Goal: Find specific page/section: Find specific page/section

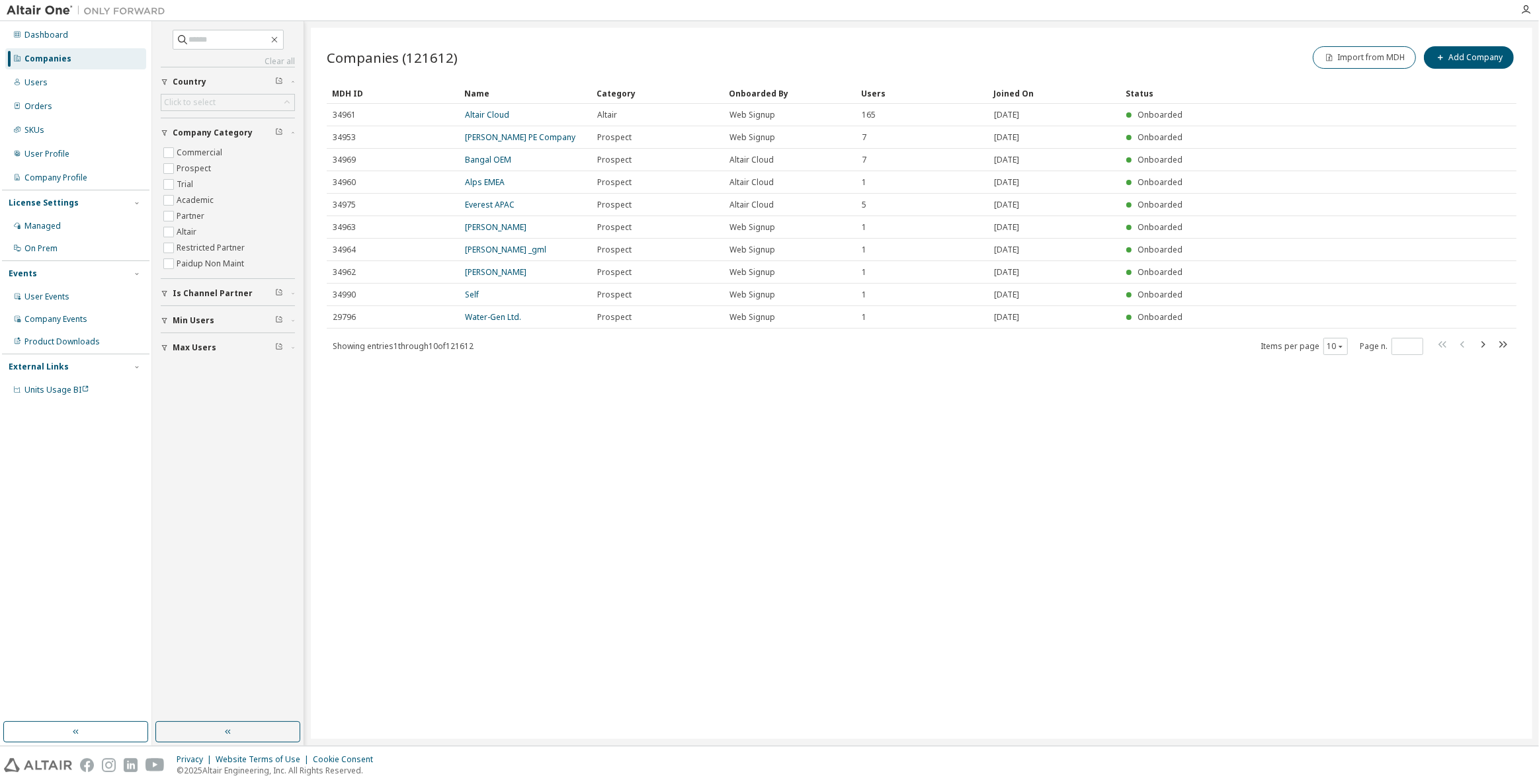
click at [89, 56] on div "Companies" at bounding box center [76, 59] width 141 height 21
click at [85, 57] on div "Companies" at bounding box center [76, 59] width 141 height 21
click at [81, 74] on div "Users" at bounding box center [76, 83] width 141 height 21
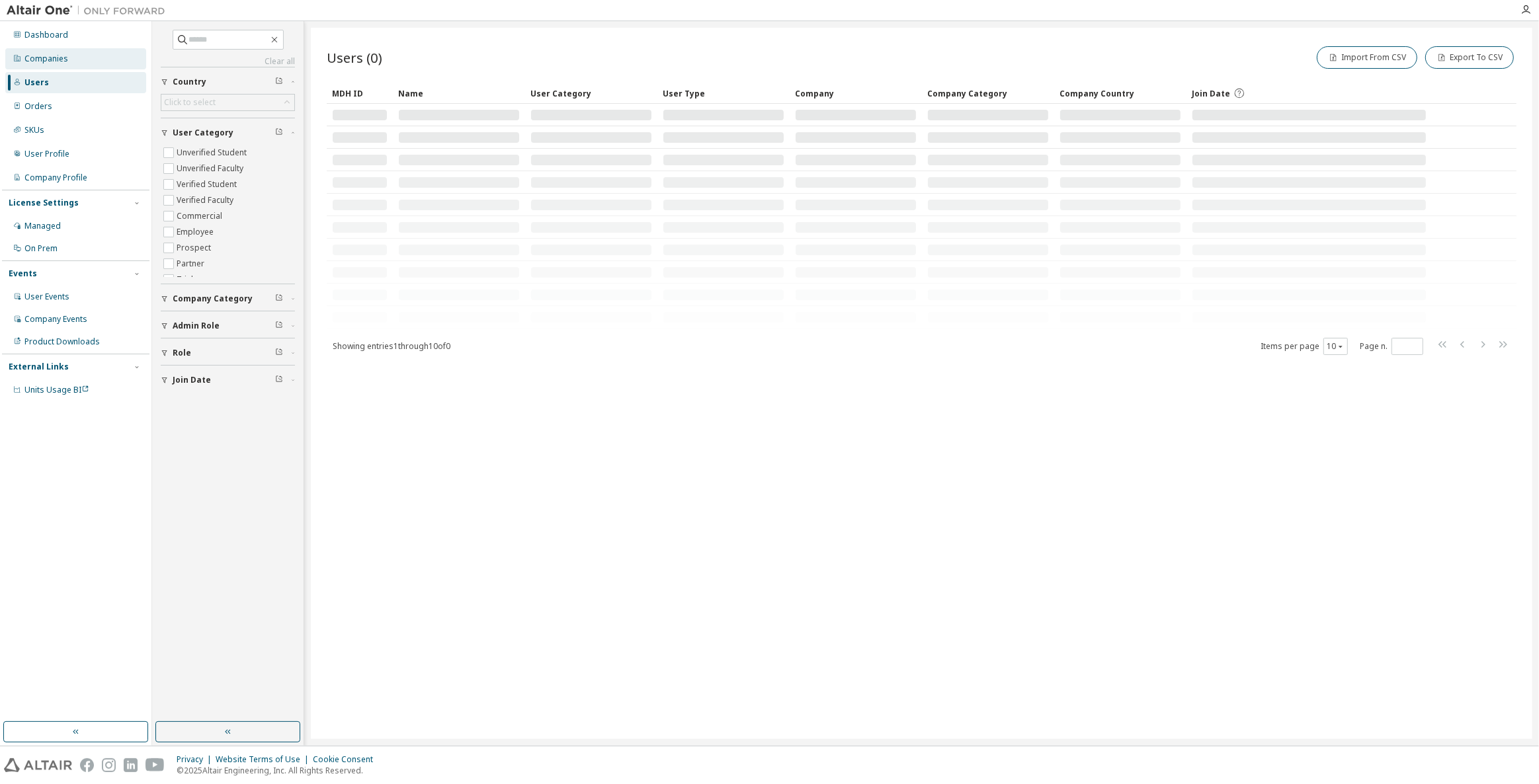
click at [84, 56] on div "Companies" at bounding box center [76, 59] width 141 height 21
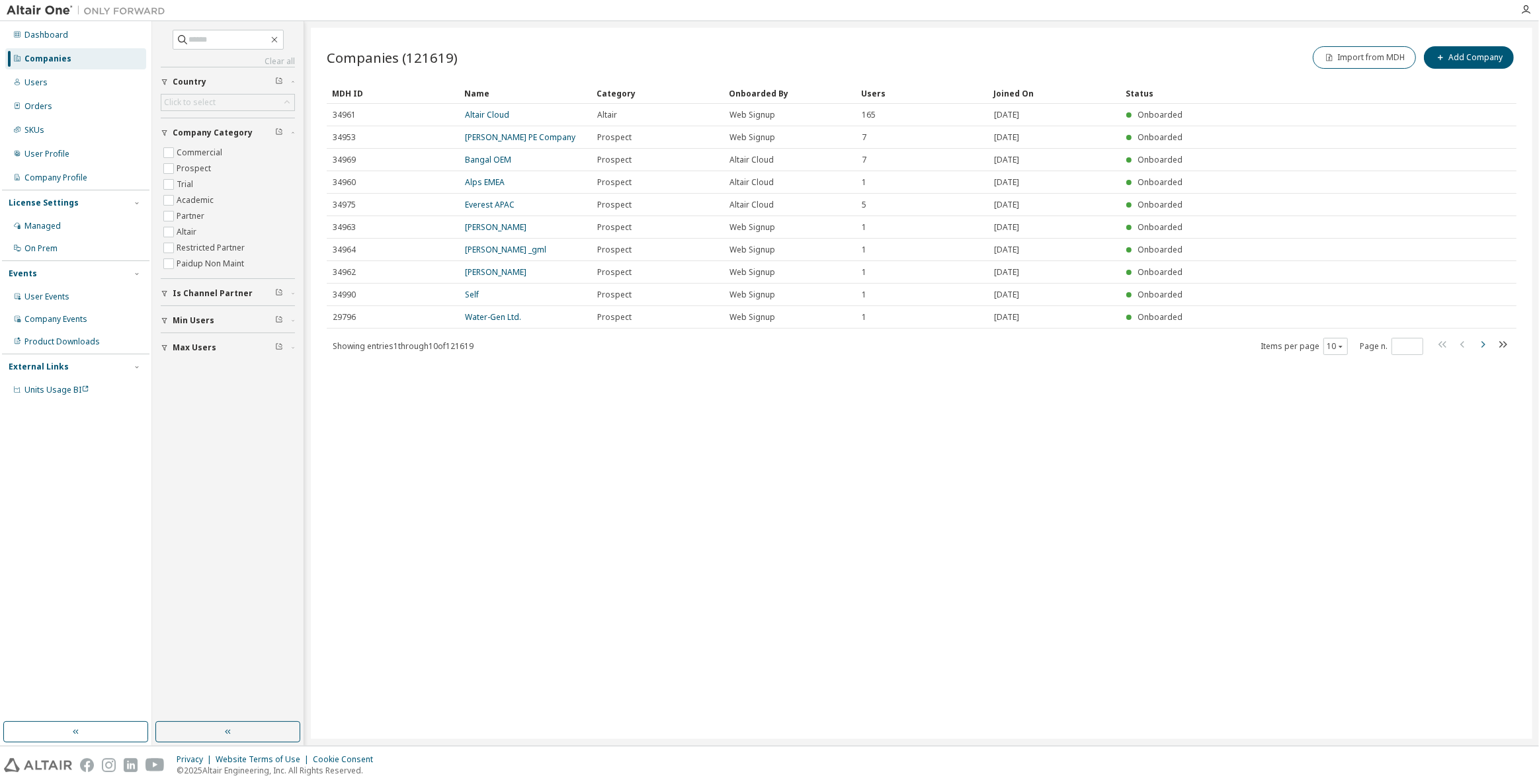
click at [1481, 346] on icon "button" at bounding box center [1483, 345] width 16 height 16
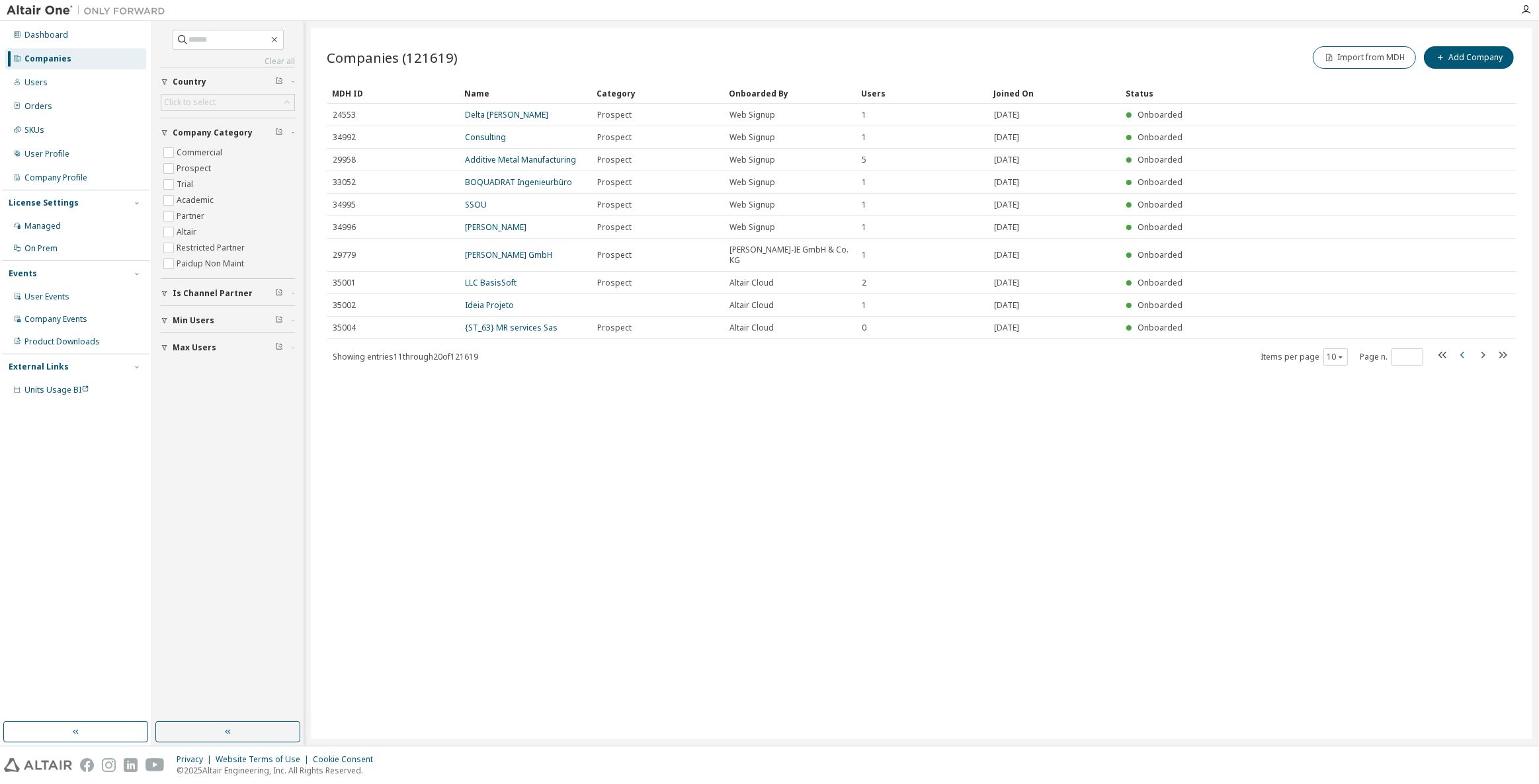
click at [1464, 357] on icon "button" at bounding box center [1462, 355] width 4 height 6
type input "*"
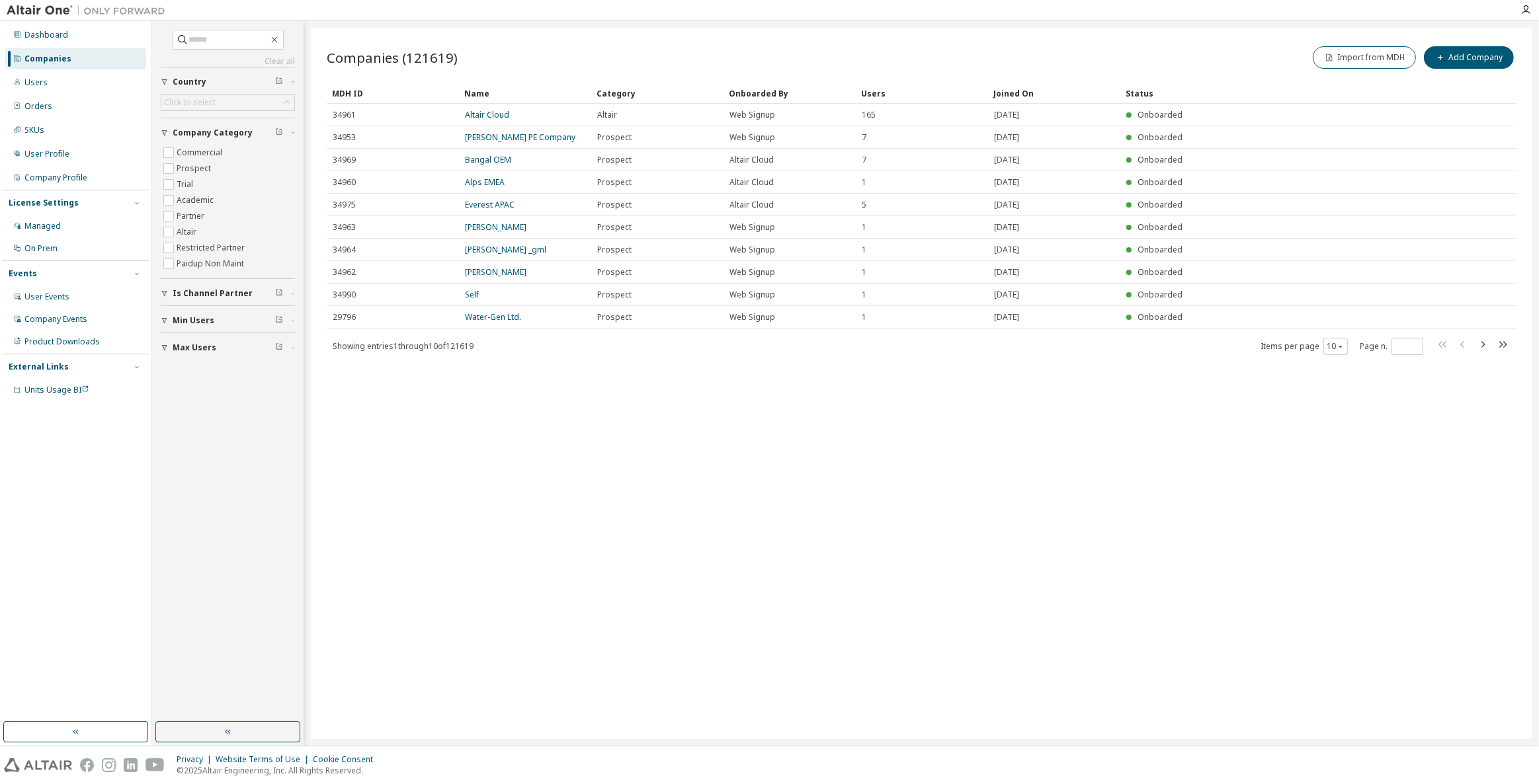
click at [453, 416] on div "Companies (121619) Import from MDH Add Company Clear Load Save Save As Field Op…" at bounding box center [921, 383] width 1222 height 712
click at [506, 81] on div "Companies (121619) Import from MDH Add Company Clear Load Save Save As Field Op…" at bounding box center [922, 200] width 1190 height 312
click at [92, 55] on div "Companies" at bounding box center [76, 59] width 141 height 21
click at [35, 52] on div "Companies" at bounding box center [76, 59] width 141 height 21
click at [44, 70] on div "Dashboard Companies Users Orders SKUs User Profile Company Profile License Sett…" at bounding box center [75, 213] width 147 height 379
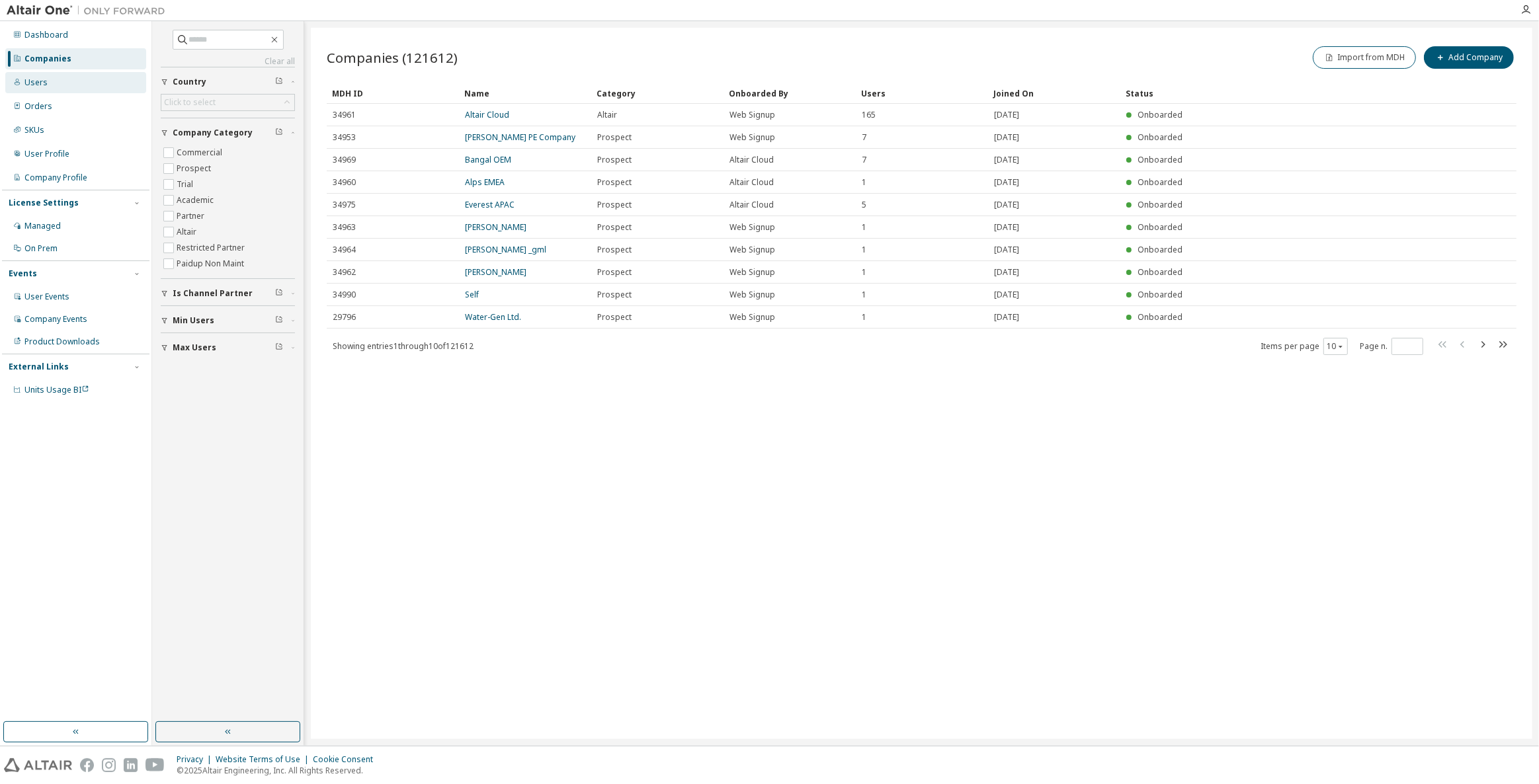
click at [44, 80] on div "Users" at bounding box center [35, 82] width 23 height 10
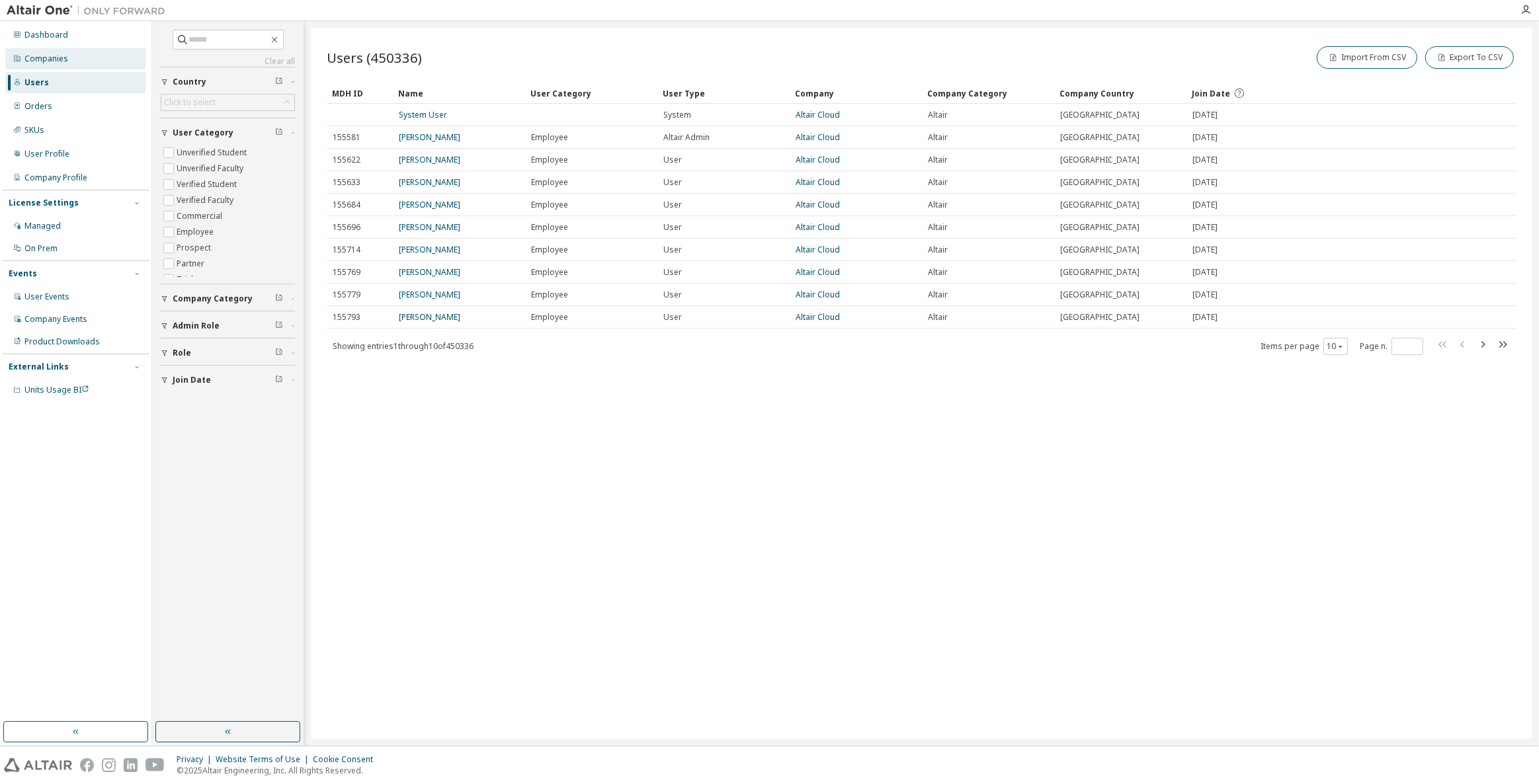
click at [68, 64] on div "Companies" at bounding box center [76, 59] width 141 height 21
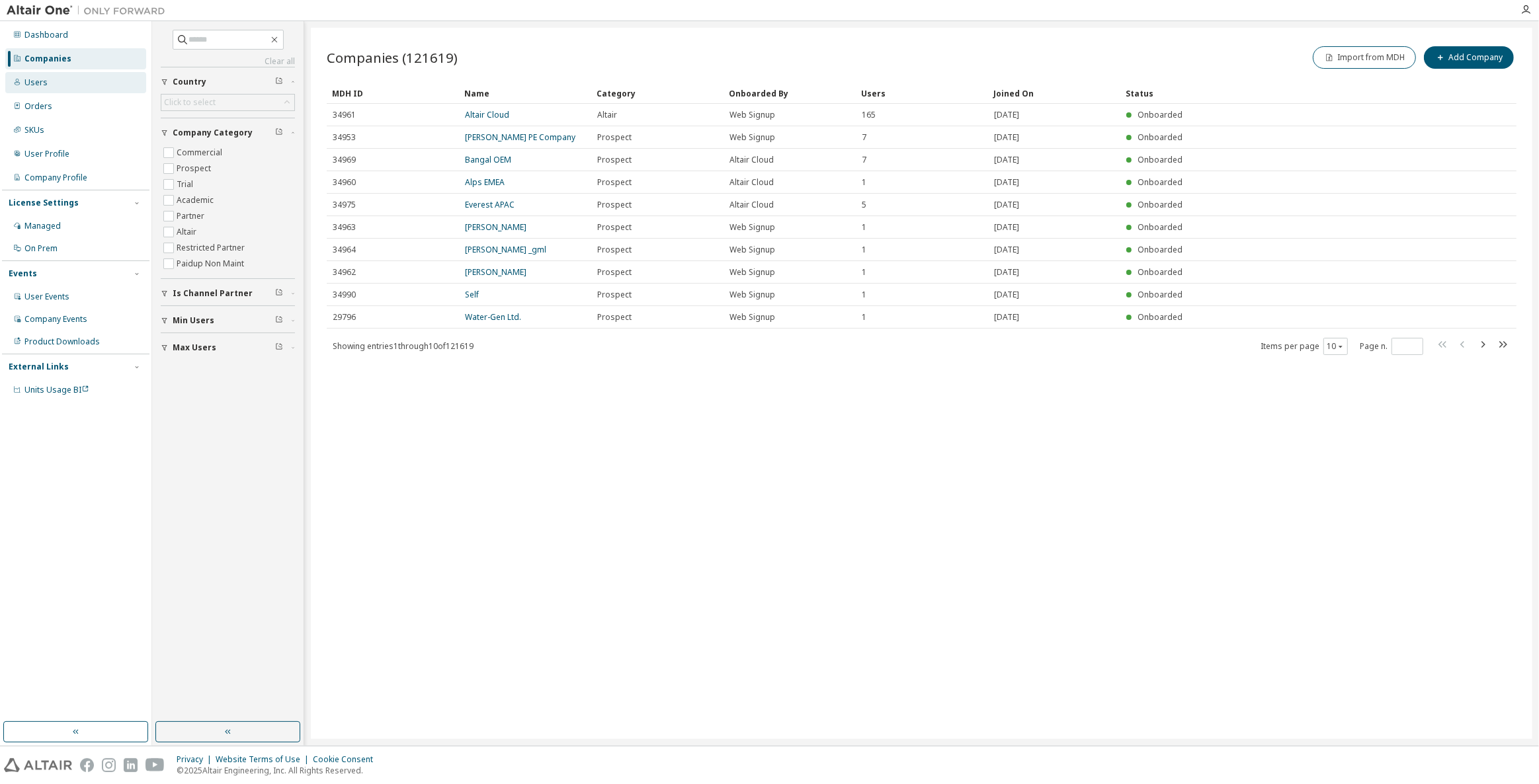
click at [79, 80] on div "Users" at bounding box center [76, 83] width 141 height 21
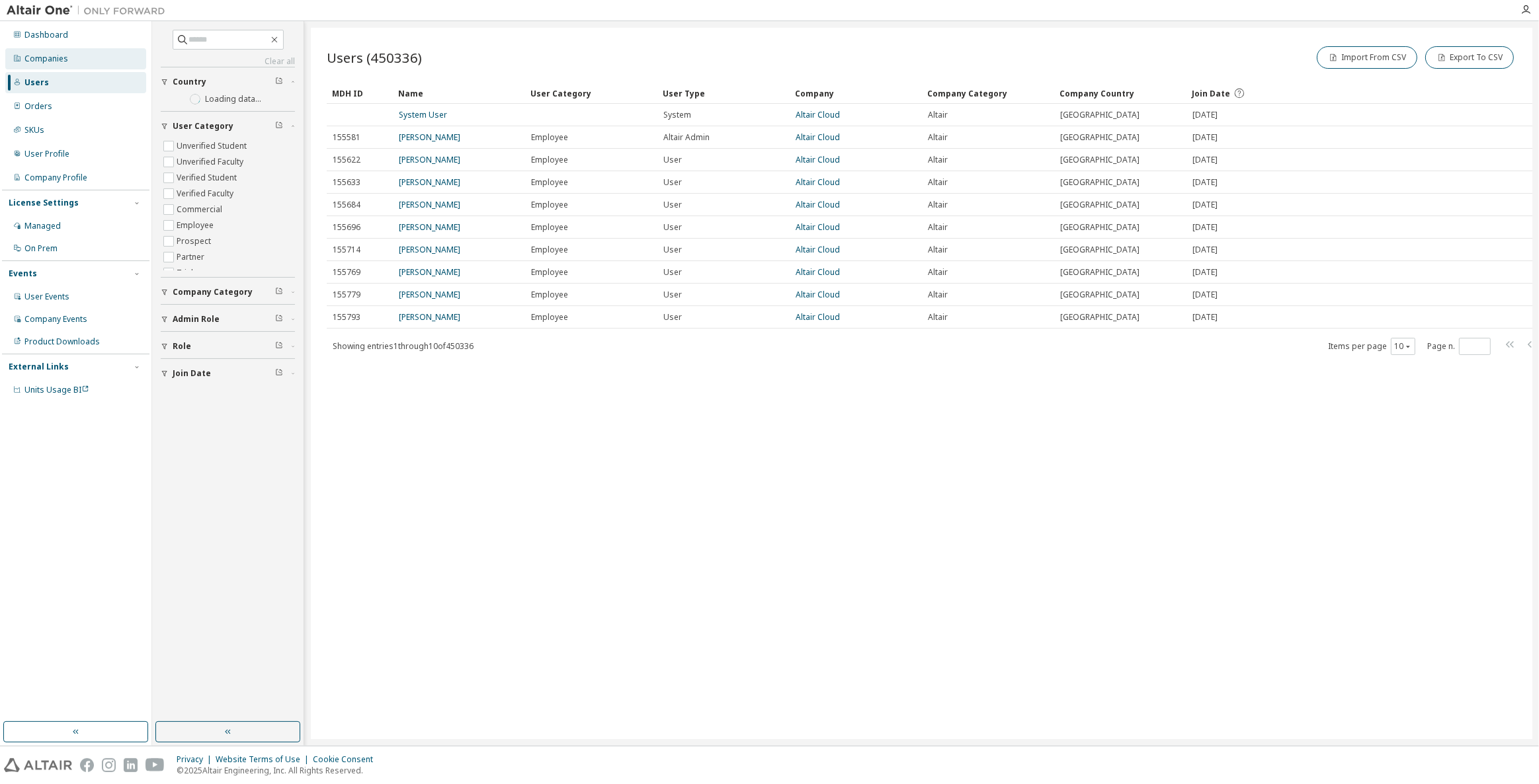
click at [88, 64] on div "Companies" at bounding box center [76, 59] width 141 height 21
